Goal: Task Accomplishment & Management: Manage account settings

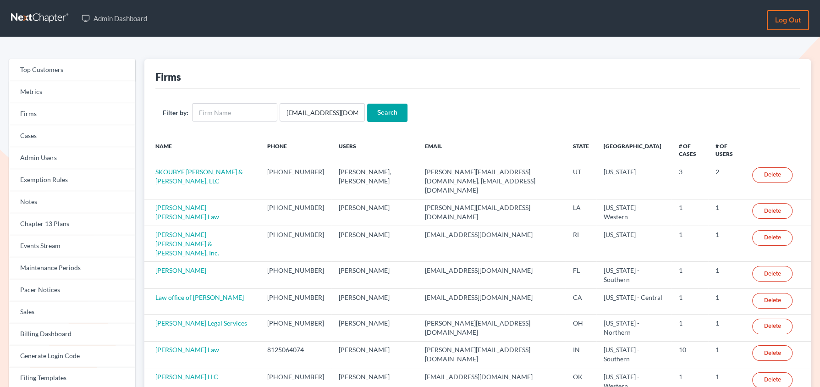
scroll to position [0, 8]
type input "klucid@karinalucidlaw.com"
click at [367, 104] on input "Search" at bounding box center [387, 113] width 40 height 18
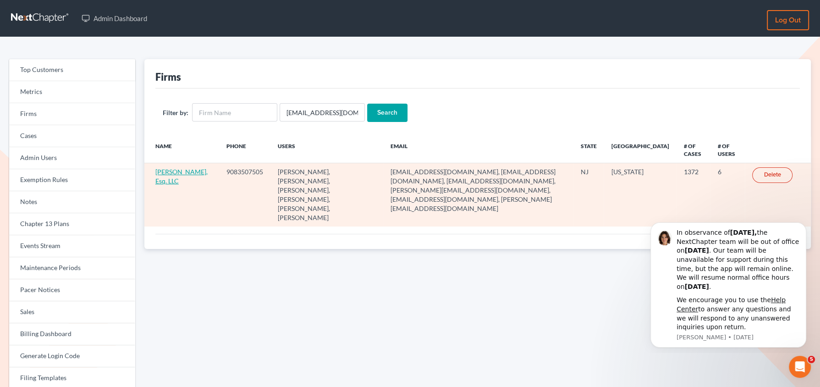
click at [174, 170] on link "Karina Pia Lucid, Esq. LLC" at bounding box center [181, 176] width 52 height 17
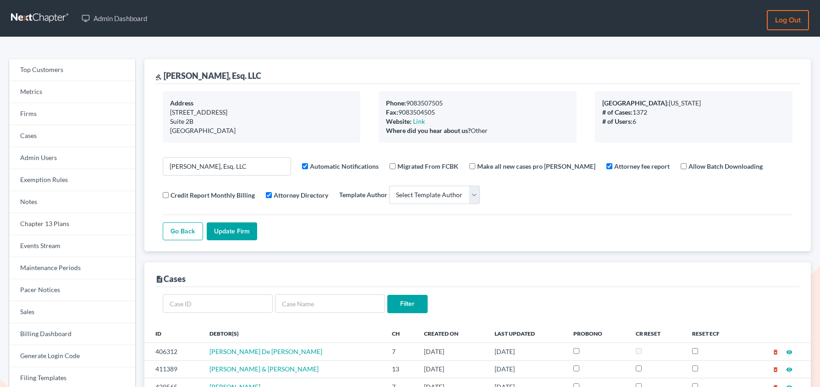
select select
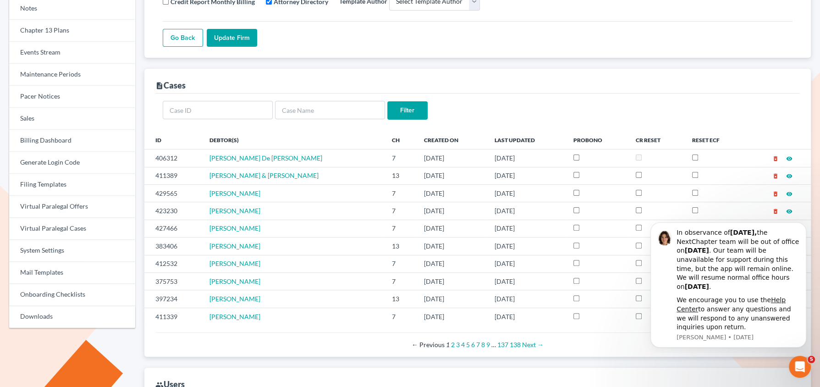
scroll to position [196, 0]
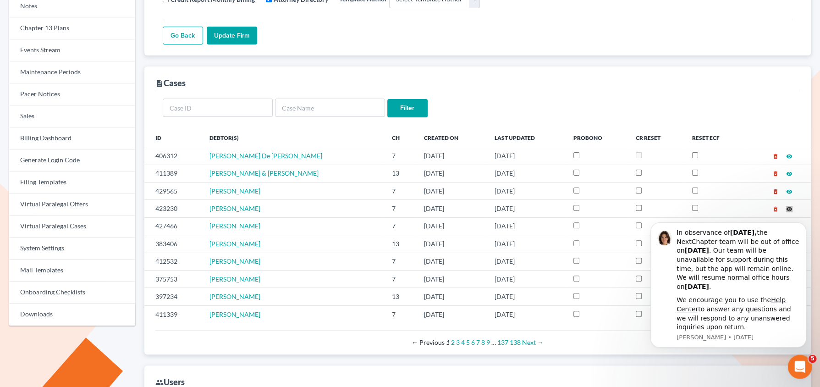
click at [797, 367] on icon "Open Intercom Messenger" at bounding box center [798, 365] width 6 height 7
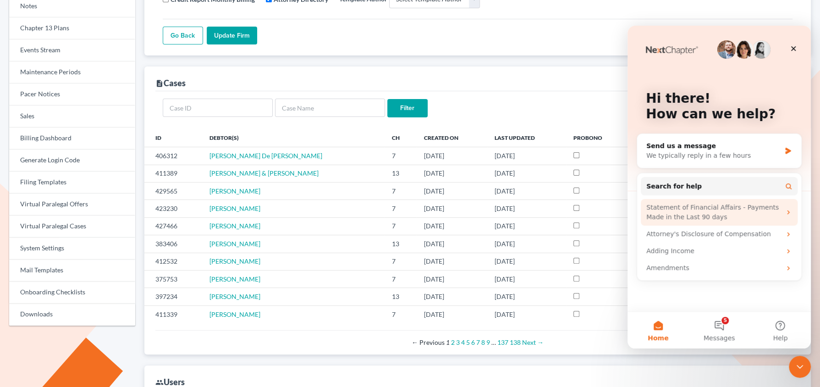
scroll to position [0, 0]
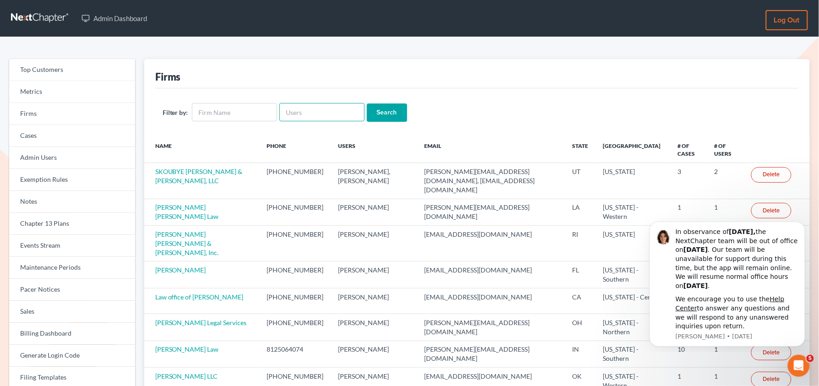
click at [305, 115] on input "text" at bounding box center [322, 112] width 85 height 18
paste input "[EMAIL_ADDRESS][DOMAIN_NAME]"
type input "[EMAIL_ADDRESS][DOMAIN_NAME]"
click at [367, 104] on input "Search" at bounding box center [387, 113] width 40 height 18
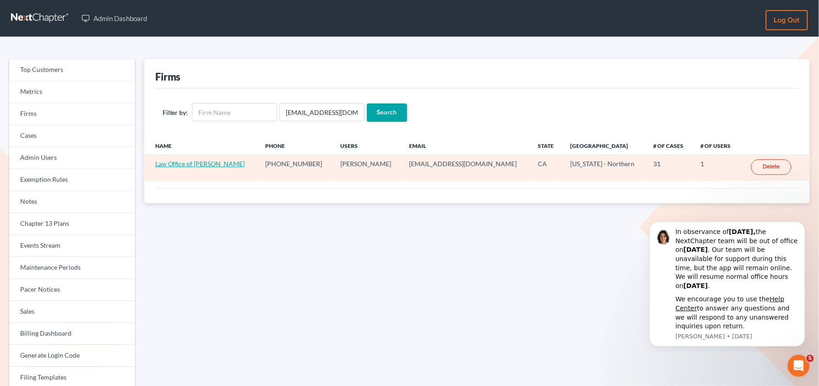
click at [165, 165] on link "Law Office of Tracy L Wood" at bounding box center [200, 164] width 90 height 8
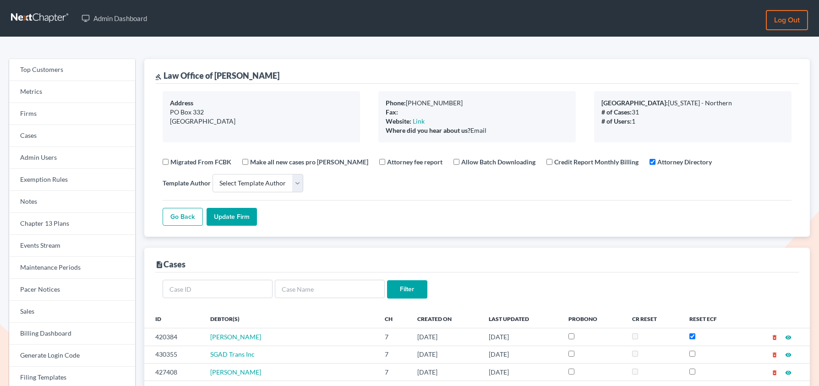
select select
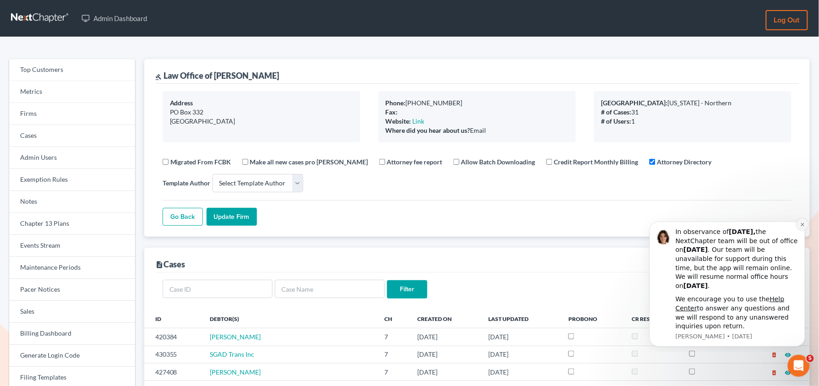
click at [800, 225] on icon "Dismiss notification" at bounding box center [802, 224] width 5 height 5
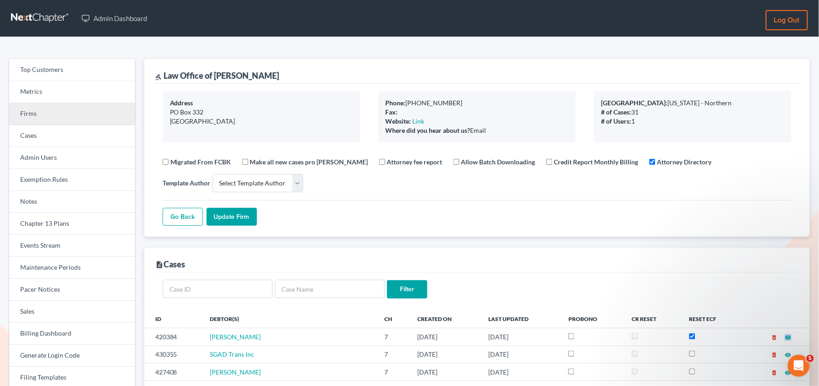
click at [34, 114] on link "Firms" at bounding box center [72, 114] width 126 height 22
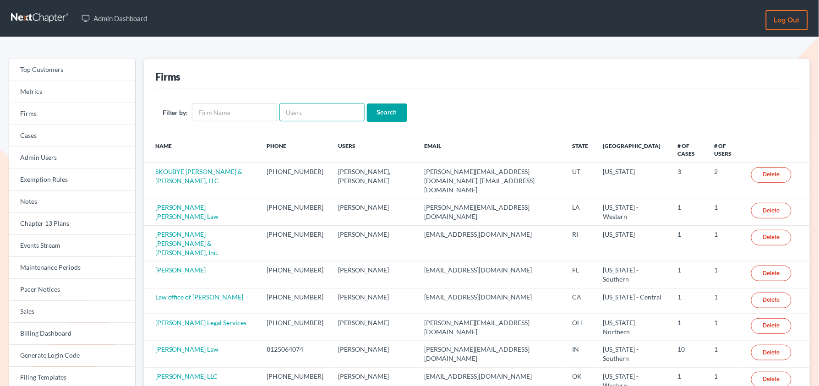
click at [296, 119] on input "text" at bounding box center [322, 112] width 85 height 18
paste input "[PERSON_NAME][EMAIL_ADDRESS][DOMAIN_NAME]"
type input "[PERSON_NAME][EMAIL_ADDRESS][DOMAIN_NAME]"
click at [367, 104] on input "Search" at bounding box center [387, 113] width 40 height 18
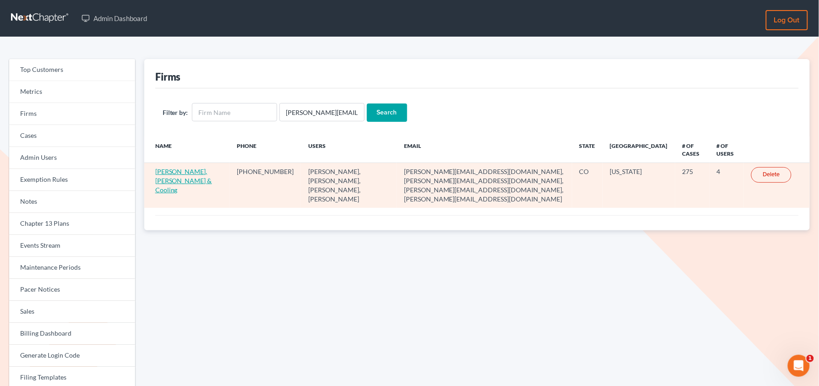
click at [165, 182] on link "Fleming, Lowenberg & Cooling" at bounding box center [183, 181] width 57 height 26
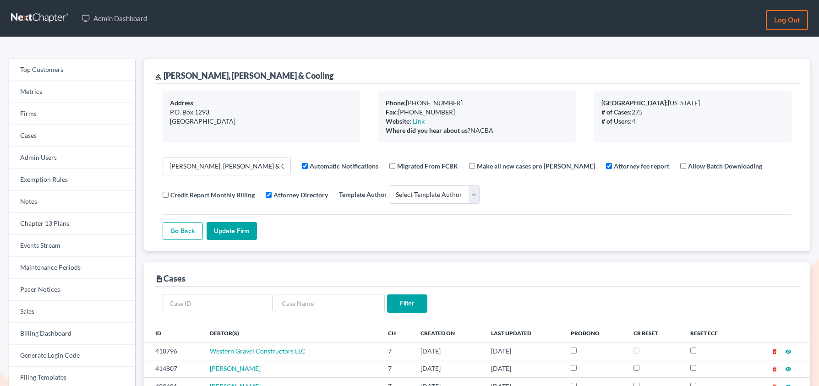
select select
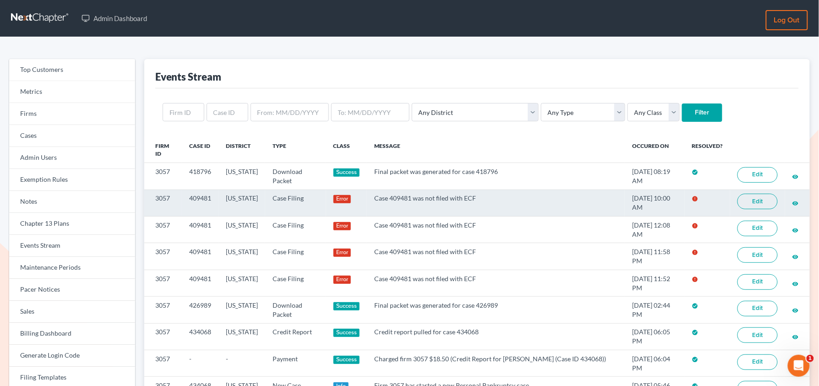
click at [755, 202] on link "Edit" at bounding box center [758, 202] width 40 height 16
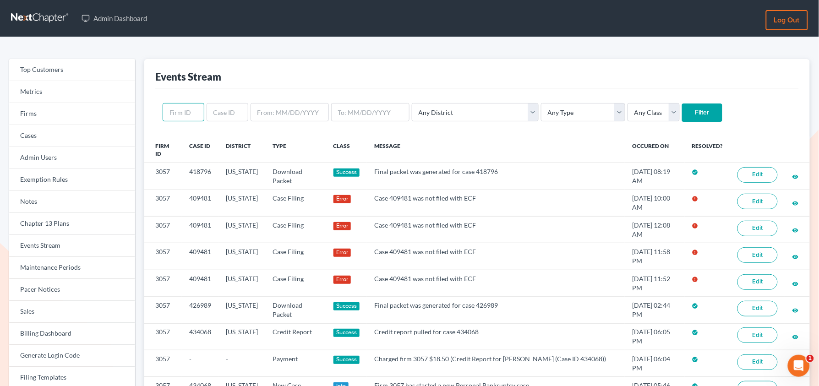
click at [198, 117] on input "text" at bounding box center [184, 112] width 42 height 18
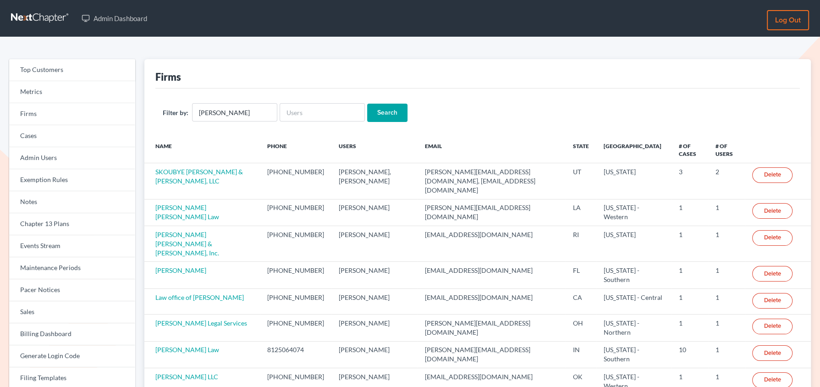
type input "[PERSON_NAME]"
click at [378, 115] on input "Search" at bounding box center [387, 113] width 40 height 18
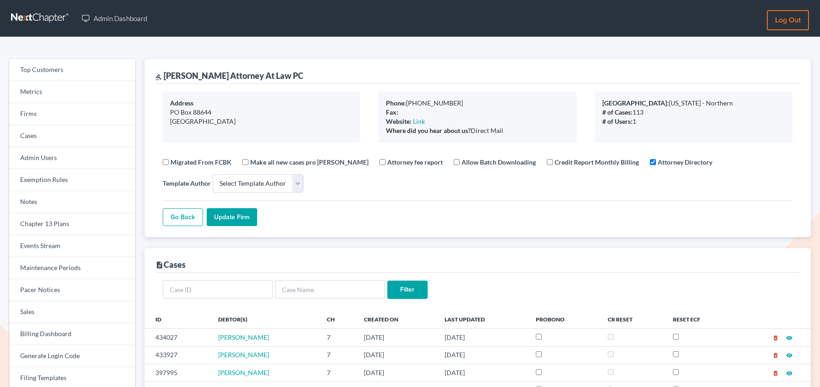
select select
